Goal: Navigation & Orientation: Understand site structure

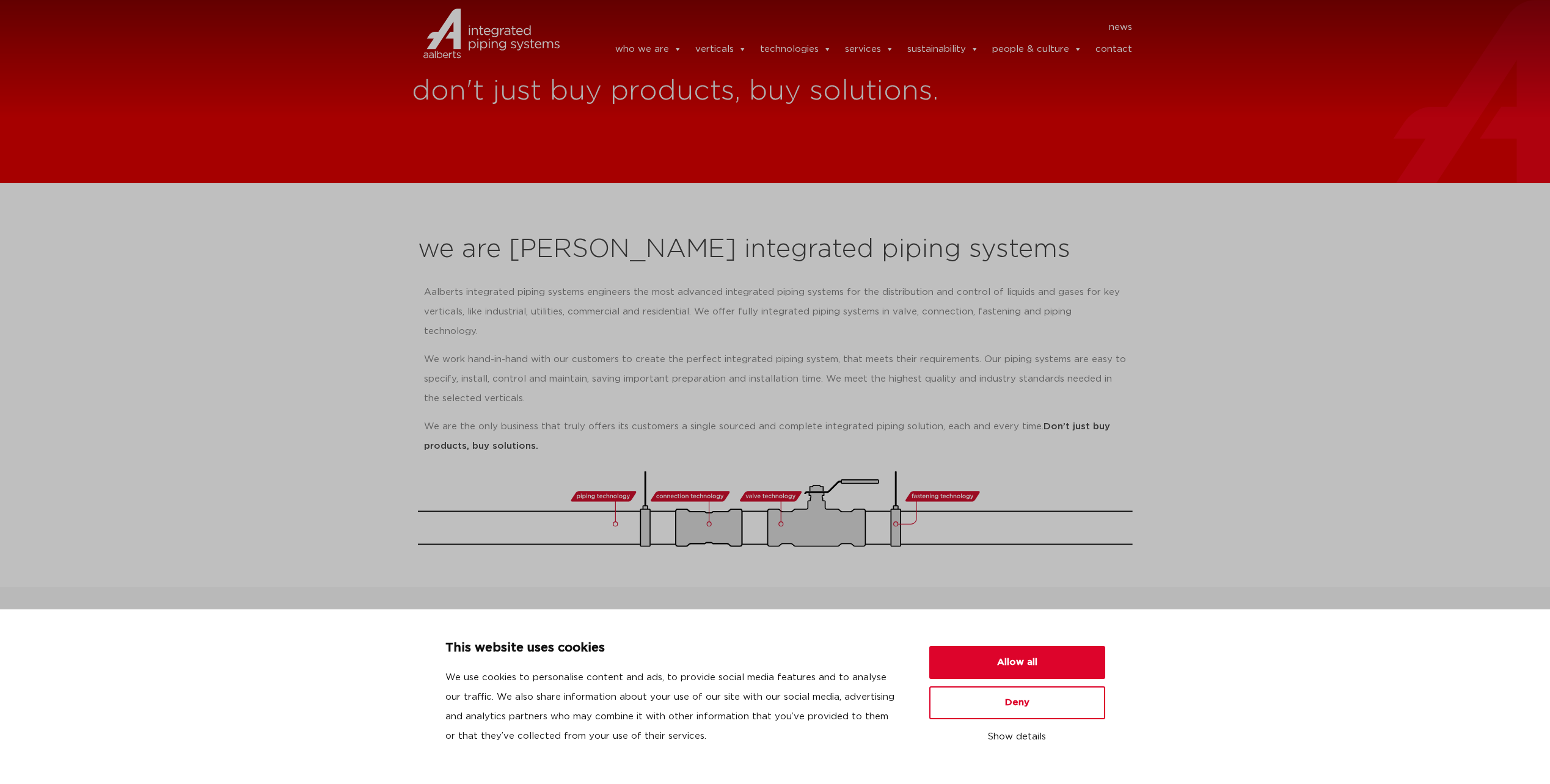
click at [789, 306] on p "Aalberts integrated piping systems engineers the most advanced integrated pipin…" at bounding box center [775, 312] width 703 height 59
click at [1028, 667] on button "Allow all" at bounding box center [1017, 663] width 176 height 33
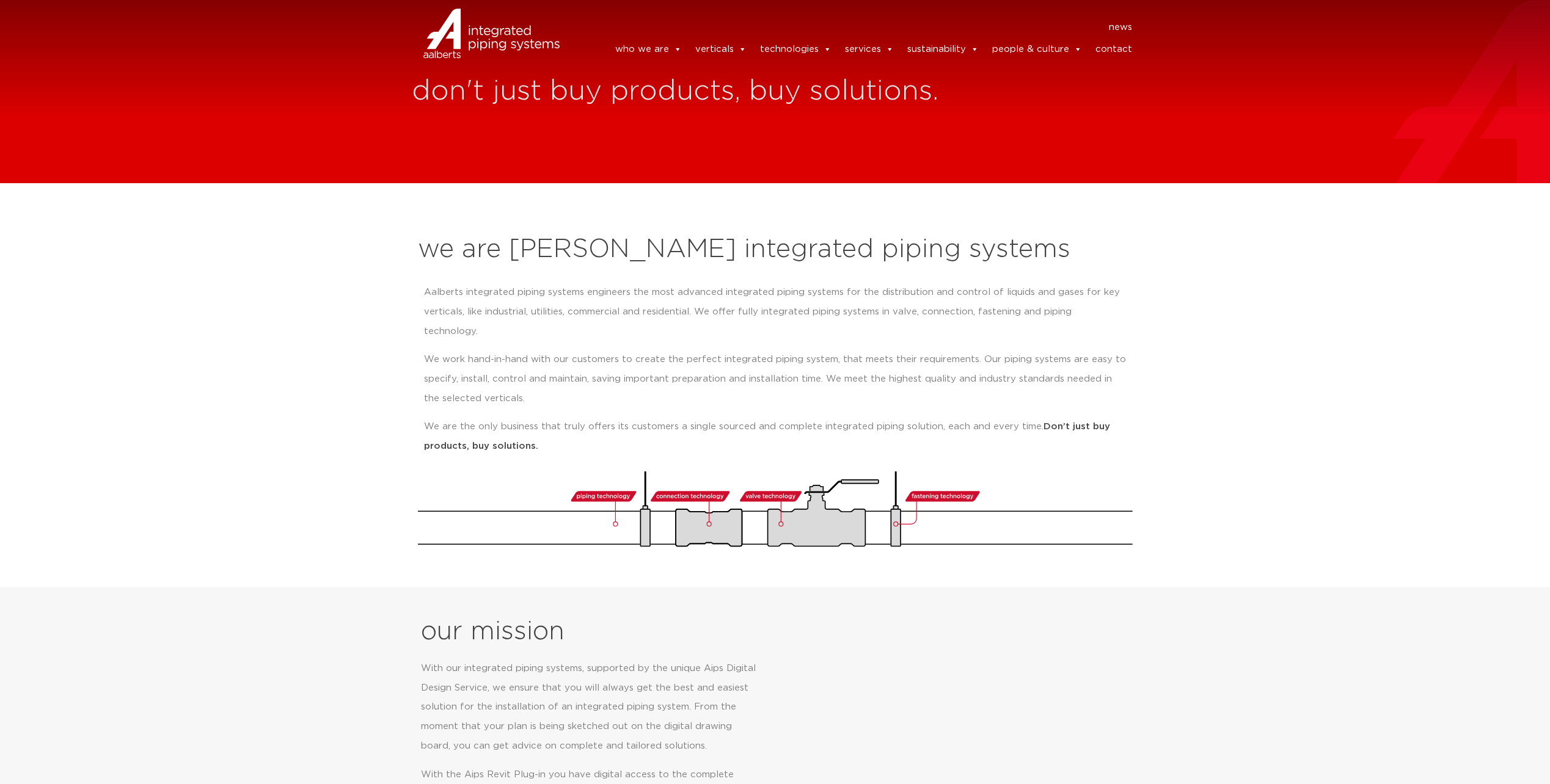
click at [522, 248] on h2 "we are [PERSON_NAME] integrated piping systems" at bounding box center [775, 250] width 715 height 29
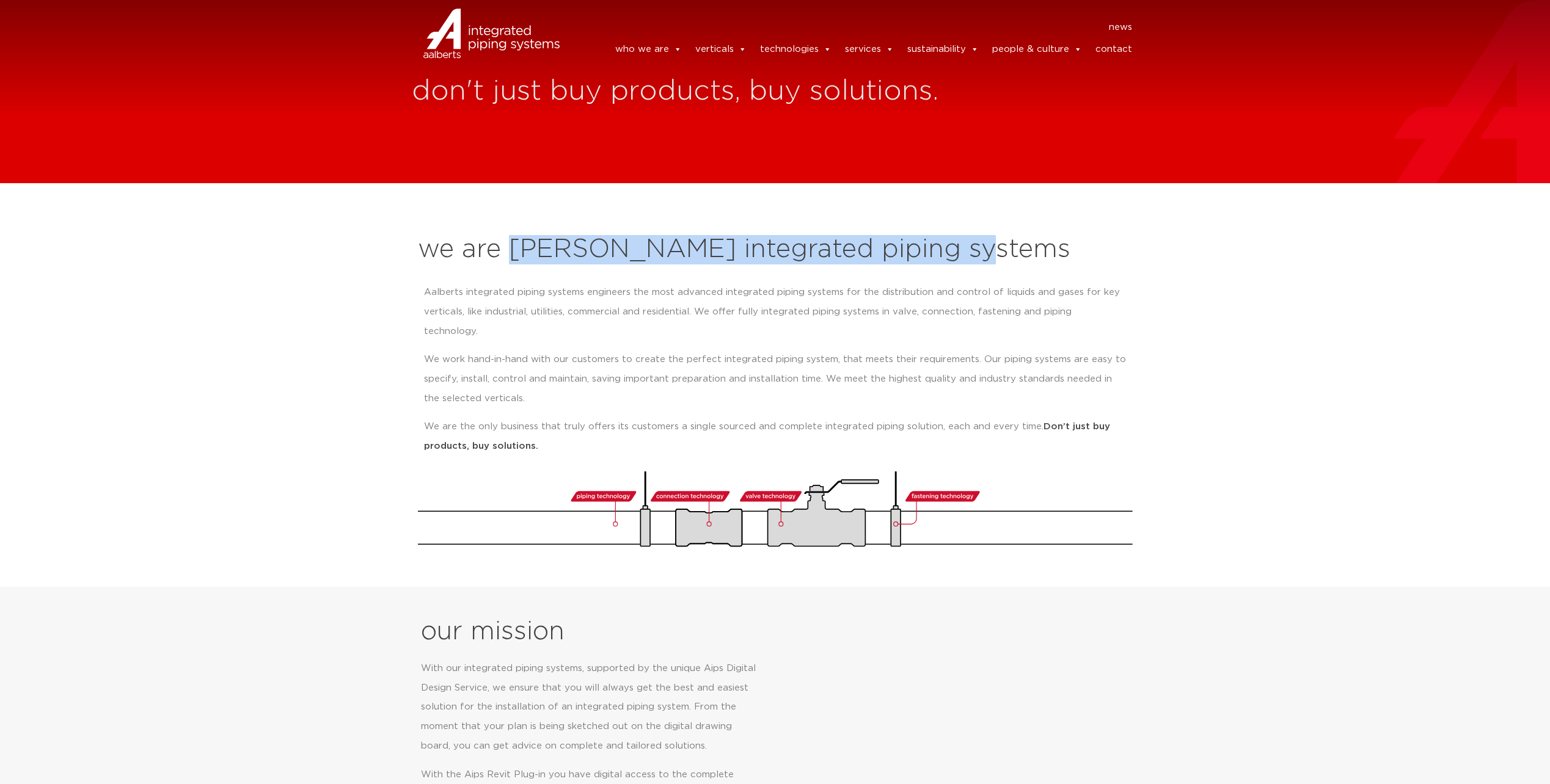
drag, startPoint x: 522, startPoint y: 248, endPoint x: 909, endPoint y: 265, distance: 387.4
click at [909, 265] on div "we are Aalberts integrated piping systems Aalberts integrated piping systems en…" at bounding box center [775, 391] width 727 height 324
copy h2 "[PERSON_NAME] integrated piping systems"
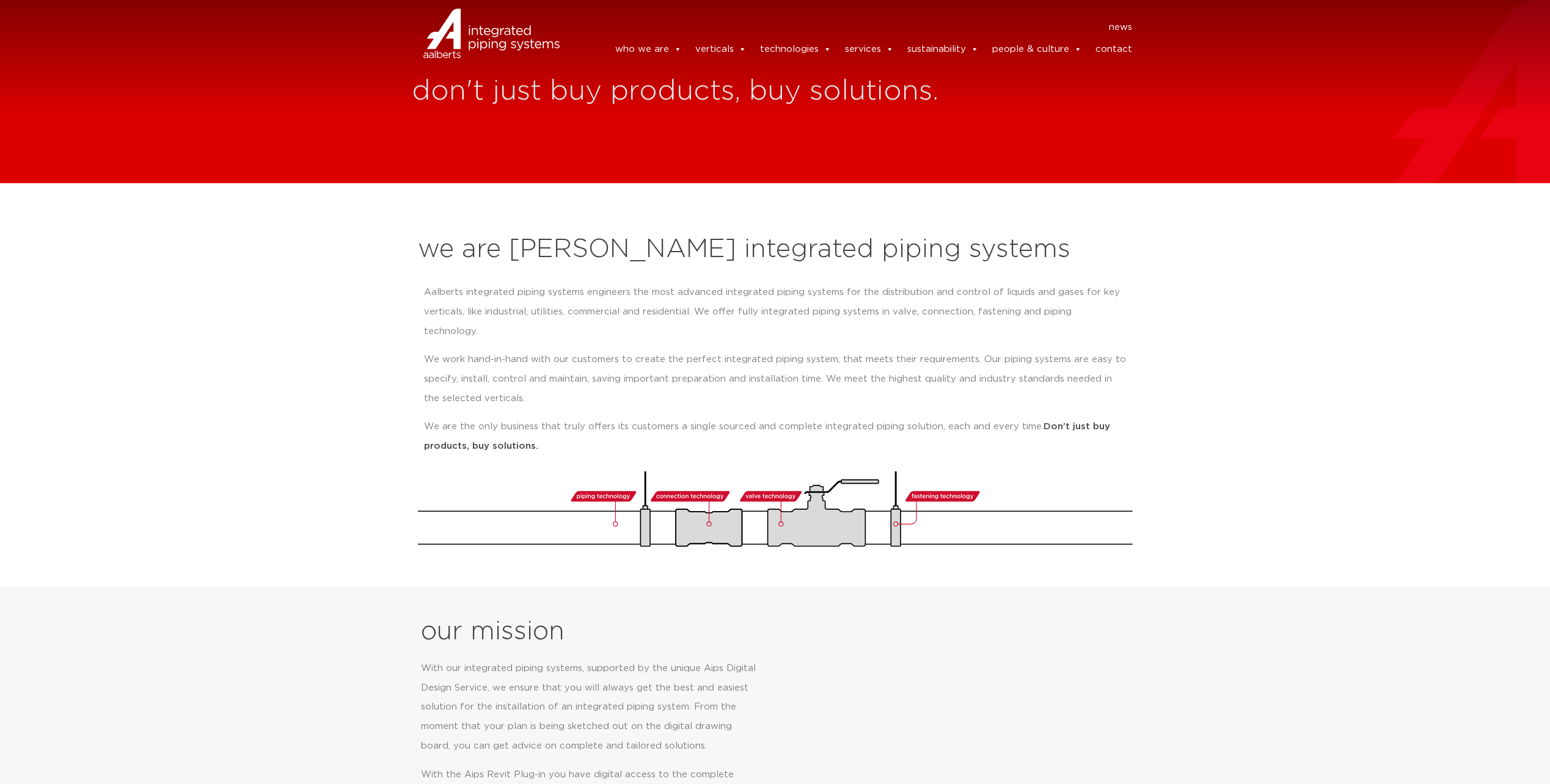
click at [792, 302] on p "Aalberts integrated piping systems engineers the most advanced integrated pipin…" at bounding box center [775, 312] width 703 height 59
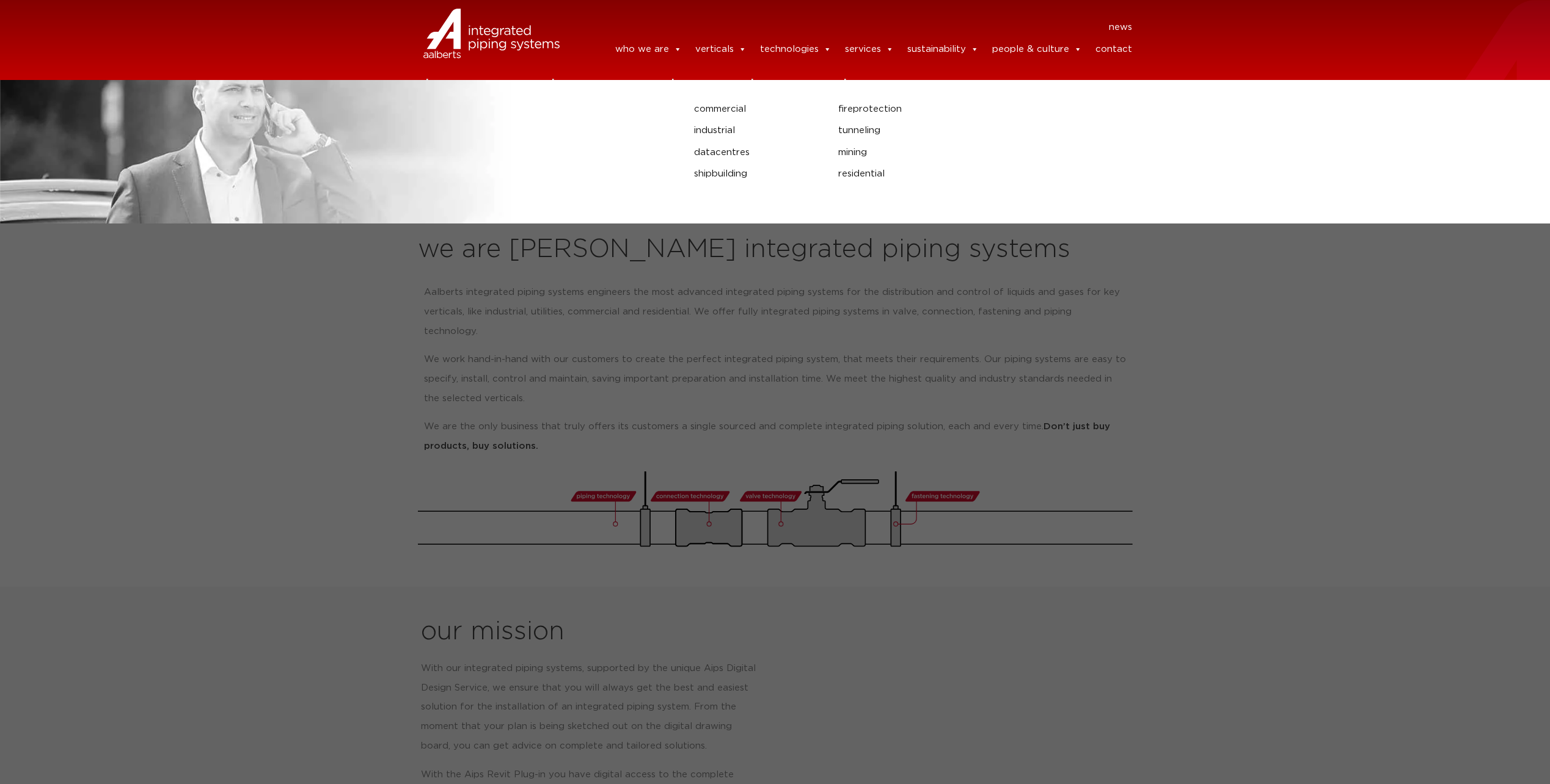
click at [736, 47] on link "verticals" at bounding box center [721, 49] width 52 height 24
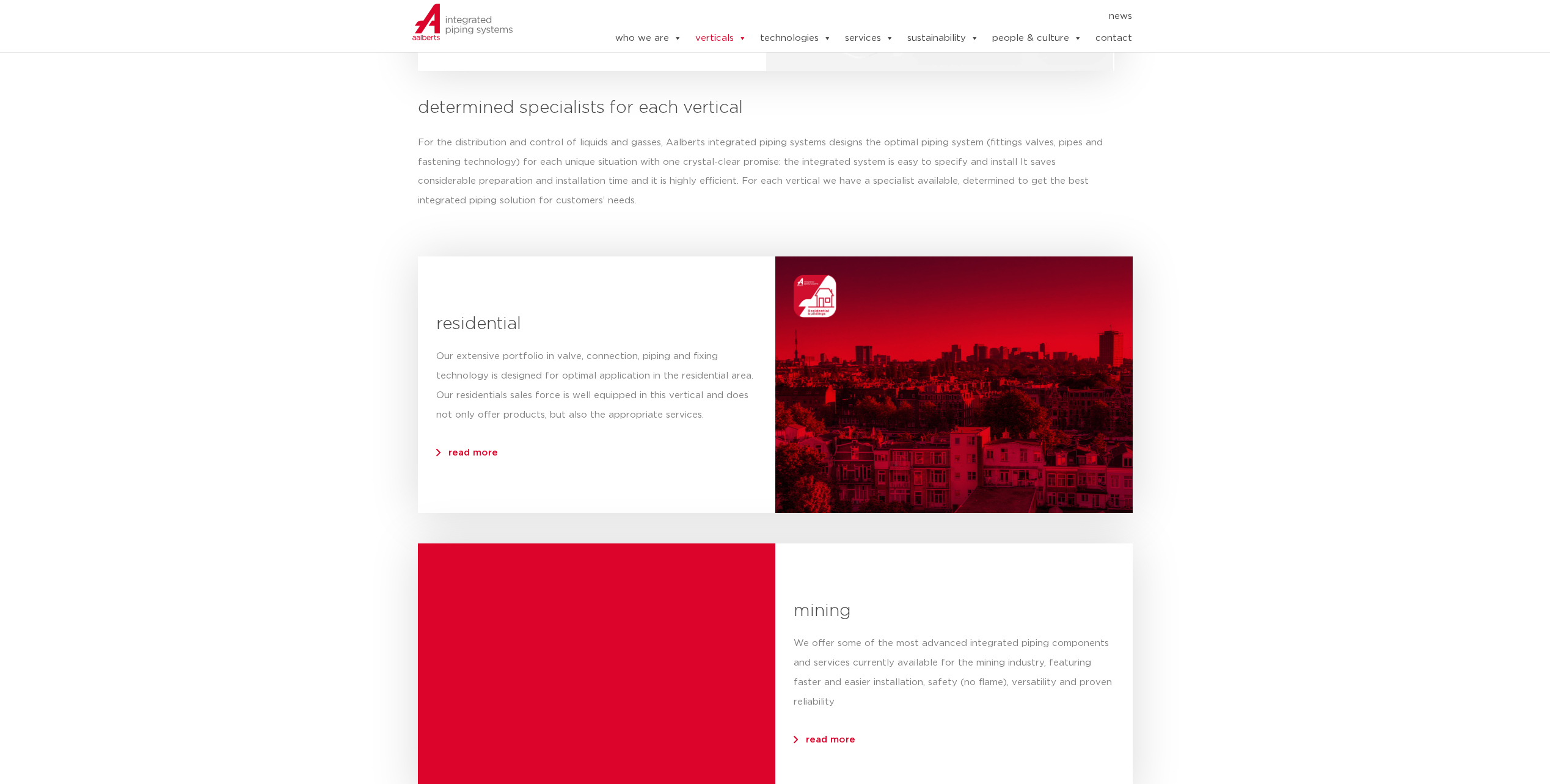
scroll to position [549, 0]
